Goal: Find specific page/section: Find specific page/section

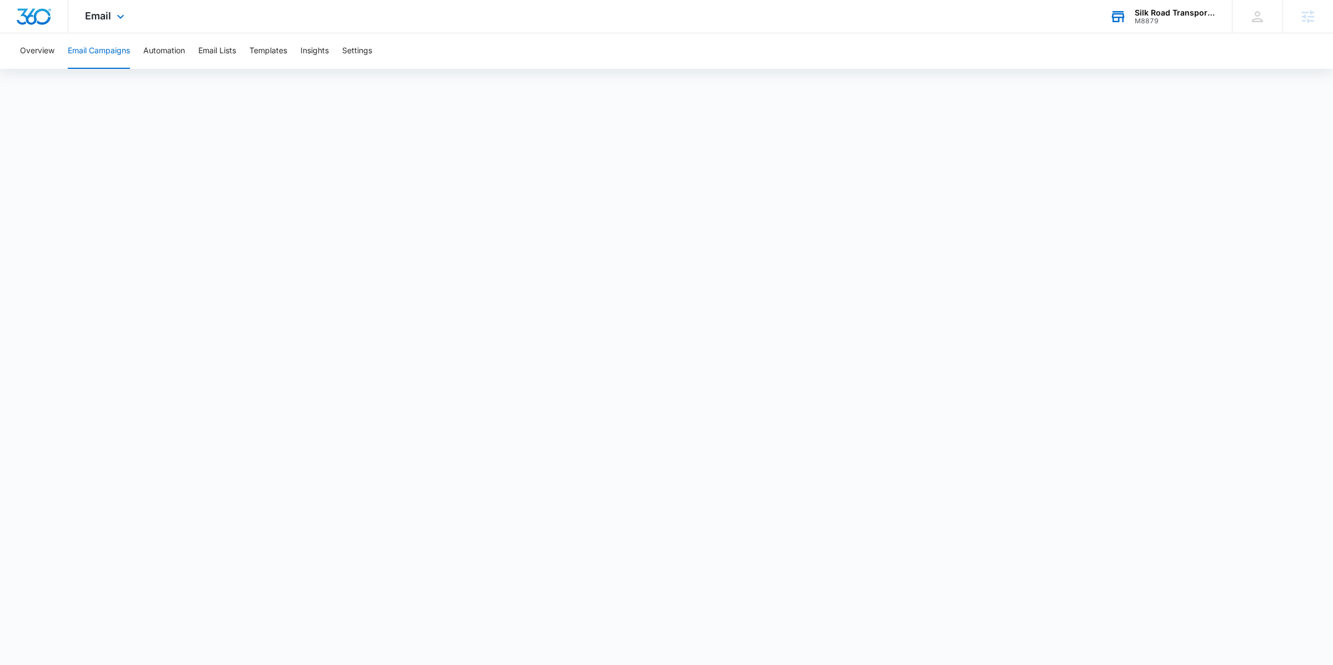
click at [1139, 25] on div "Silk Road Transportation & Wine Tours M8879 Your Accounts View All" at bounding box center [1162, 16] width 139 height 33
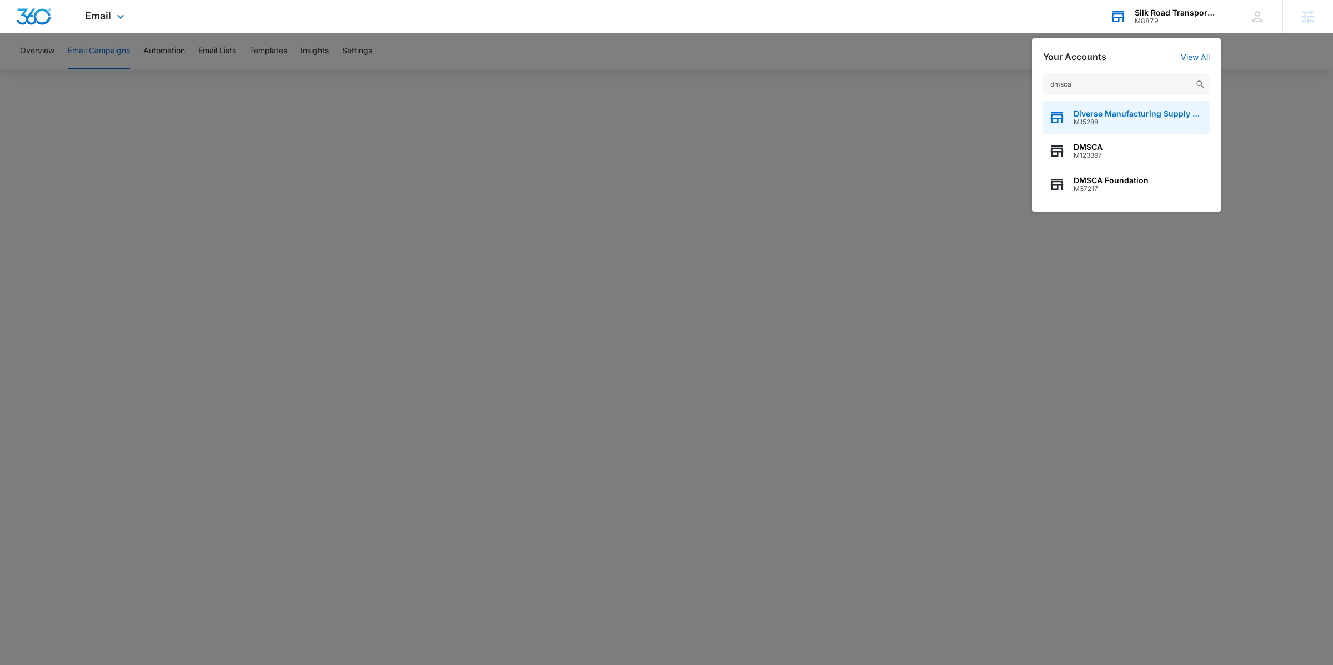
type input "dmsca"
click at [1125, 126] on div "Diverse Manufacturing Supply Chain Alliance (DMSCA) M15288" at bounding box center [1126, 117] width 167 height 33
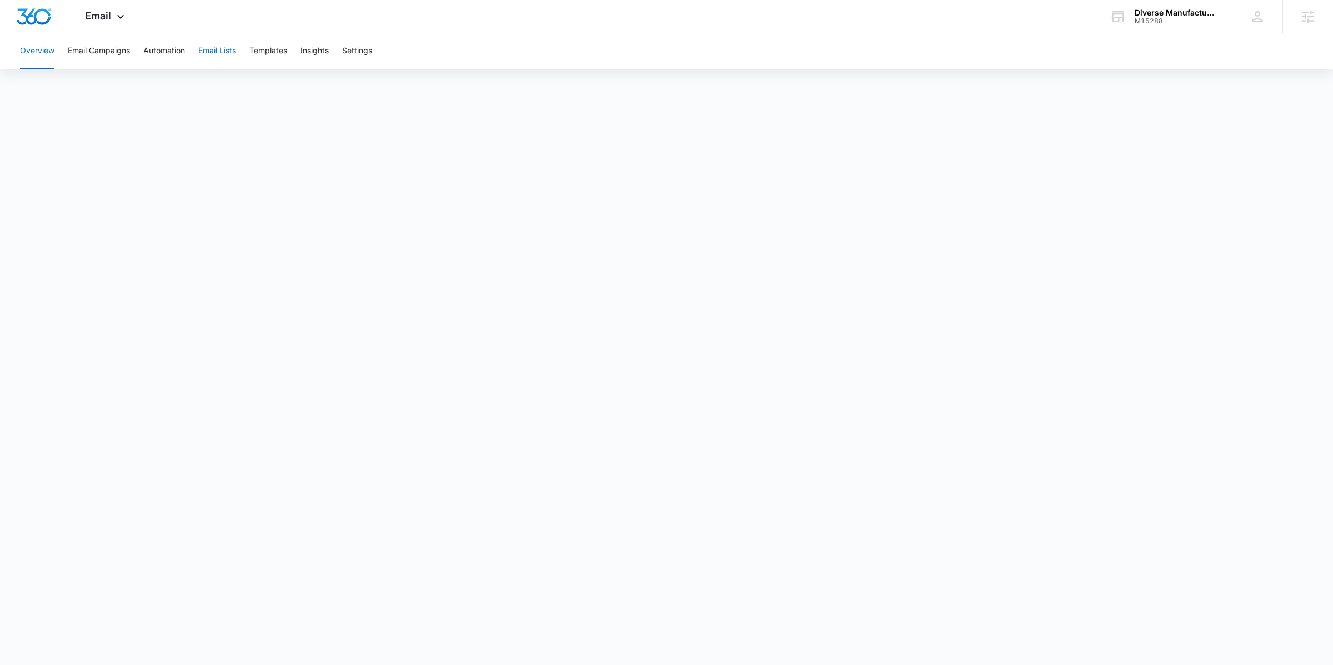
click at [231, 51] on button "Email Lists" at bounding box center [217, 51] width 38 height 36
click at [84, 55] on button "Email Campaigns" at bounding box center [99, 51] width 62 height 36
